Goal: Task Accomplishment & Management: Use online tool/utility

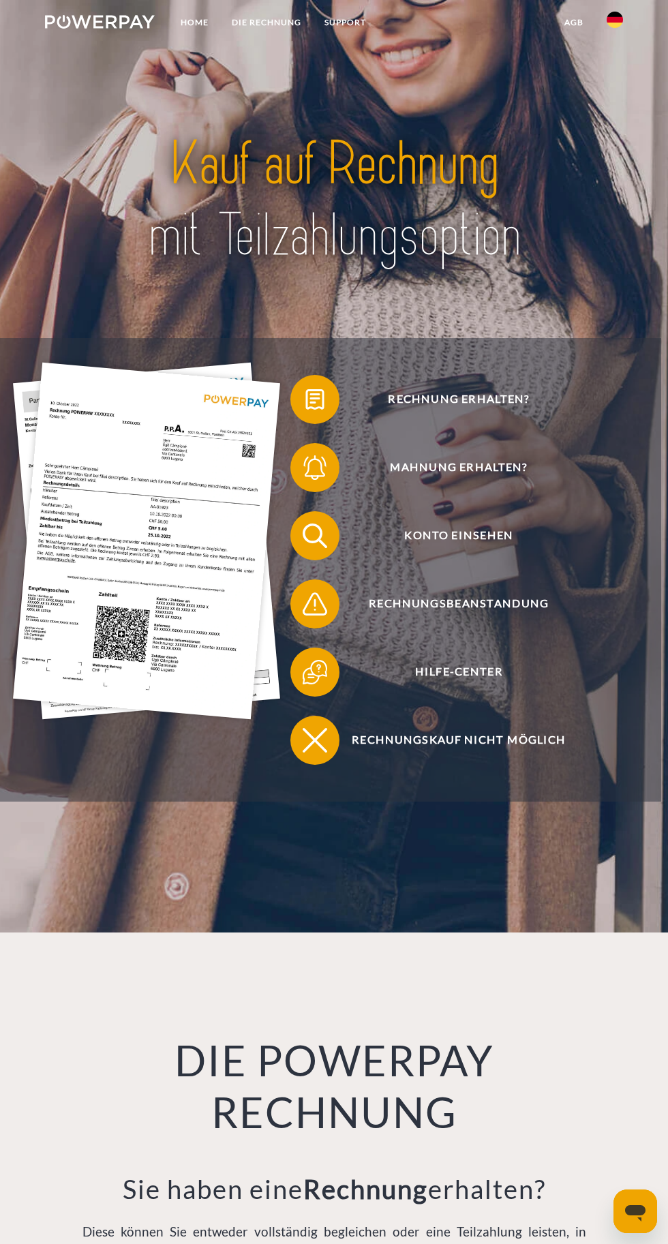
click at [444, 560] on span "Konto einsehen" at bounding box center [459, 535] width 301 height 49
click at [431, 628] on span "Rechnungsbeanstandung" at bounding box center [459, 603] width 301 height 49
click at [464, 697] on span "Hilfe-Center" at bounding box center [459, 671] width 301 height 49
